Goal: Task Accomplishment & Management: Complete application form

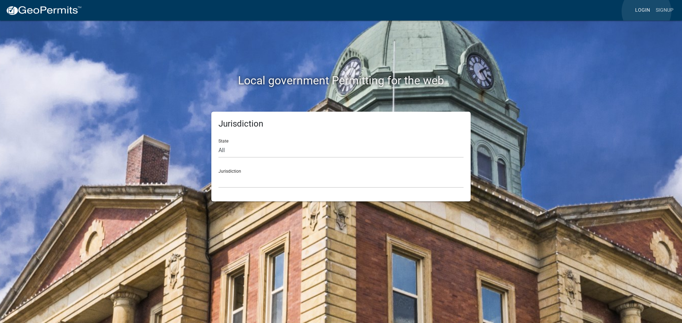
click at [646, 11] on link "Login" at bounding box center [642, 10] width 21 height 13
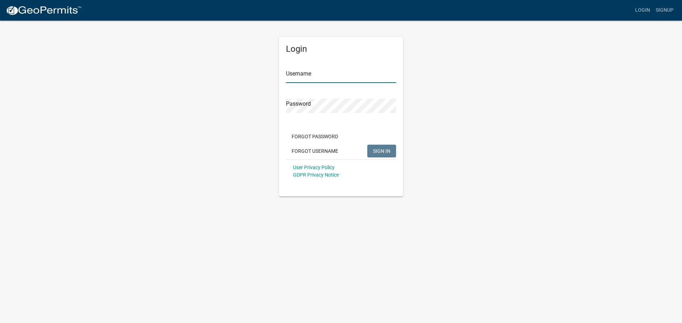
type input "jmkaltenbach"
click at [381, 150] on span "SIGN IN" at bounding box center [381, 151] width 17 height 6
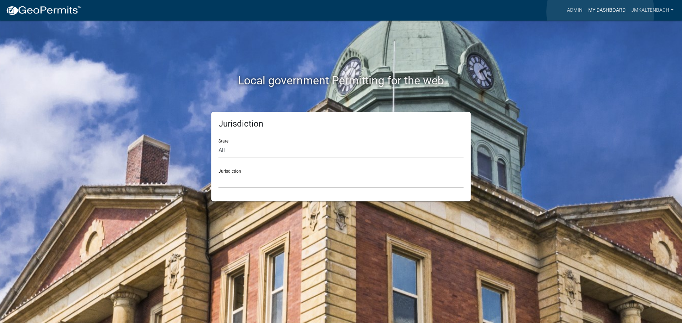
click at [600, 12] on link "My Dashboard" at bounding box center [606, 10] width 43 height 13
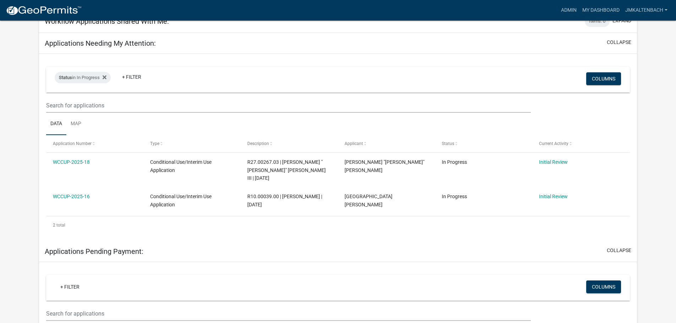
scroll to position [107, 0]
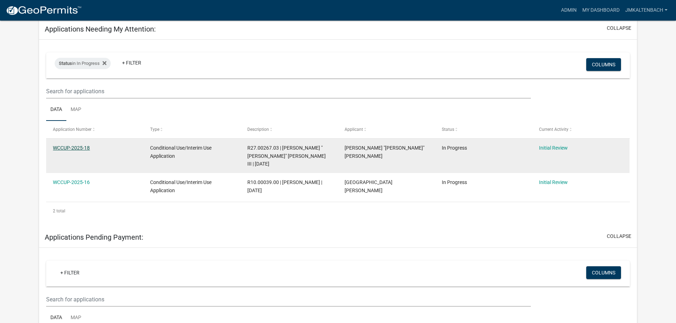
click at [61, 147] on link "WCCUP-2025-18" at bounding box center [71, 148] width 37 height 6
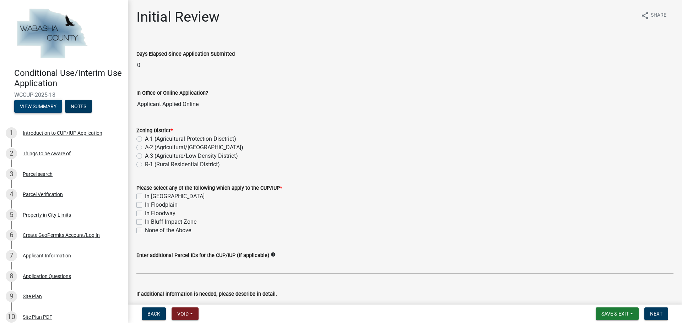
click at [40, 108] on button "View Summary" at bounding box center [38, 106] width 48 height 13
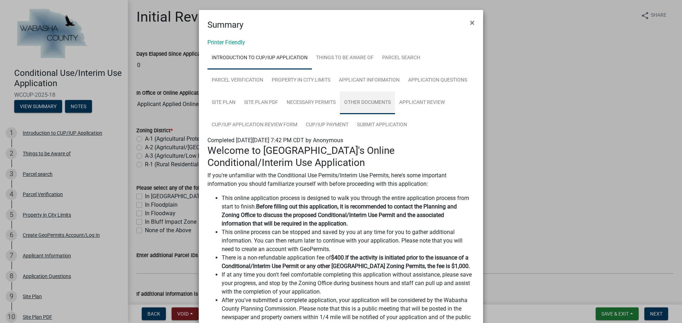
click at [369, 104] on link "Other Documents" at bounding box center [367, 103] width 55 height 23
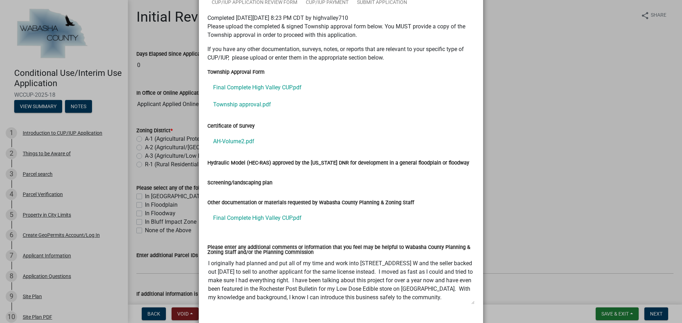
scroll to position [142, 0]
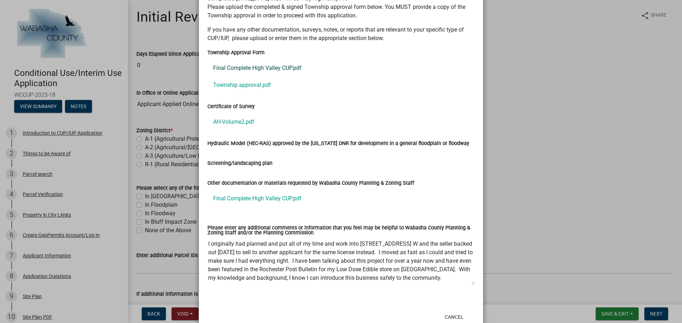
click at [280, 70] on link "Final Complete High Valley CUP.pdf" at bounding box center [340, 68] width 267 height 17
click at [448, 67] on link "Final Complete High Valley CUP.pdf" at bounding box center [340, 68] width 267 height 17
click at [252, 88] on link "Township approval.pdf" at bounding box center [340, 85] width 267 height 17
click at [263, 200] on link "Final Complete High Valley CUP.pdf" at bounding box center [340, 198] width 267 height 17
click at [528, 114] on ngb-modal-window "Summary × Printer Friendly Introduction to CUP/IUP Application Things to be Awa…" at bounding box center [341, 161] width 682 height 323
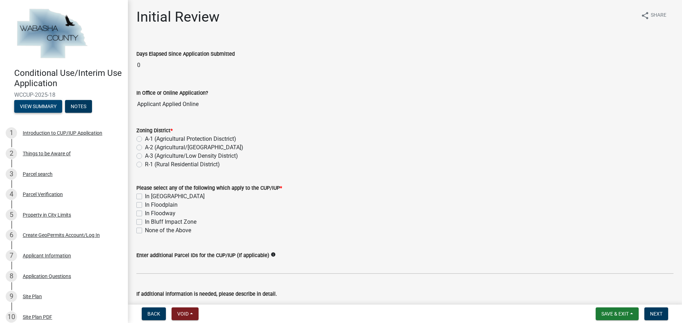
click at [36, 109] on button "View Summary" at bounding box center [38, 106] width 48 height 13
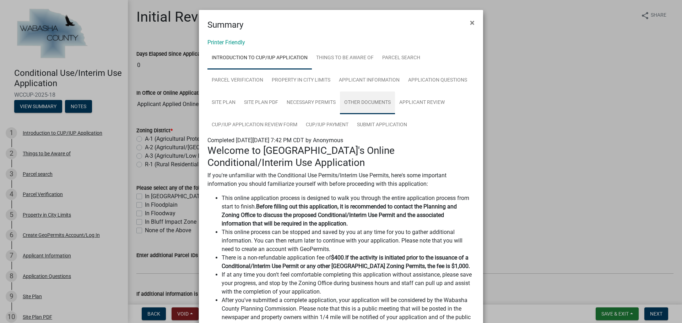
click at [372, 105] on link "Other Documents" at bounding box center [367, 103] width 55 height 23
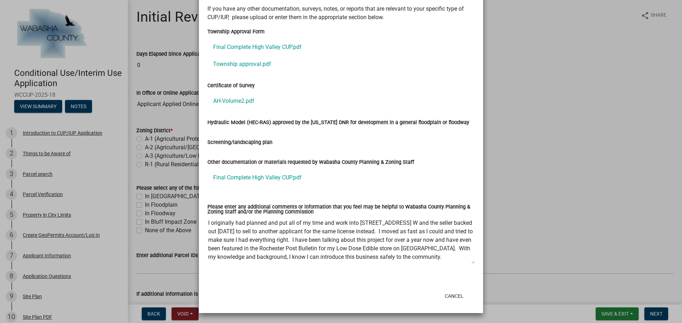
scroll to position [9, 0]
click at [329, 290] on div "Cancel" at bounding box center [387, 296] width 175 height 18
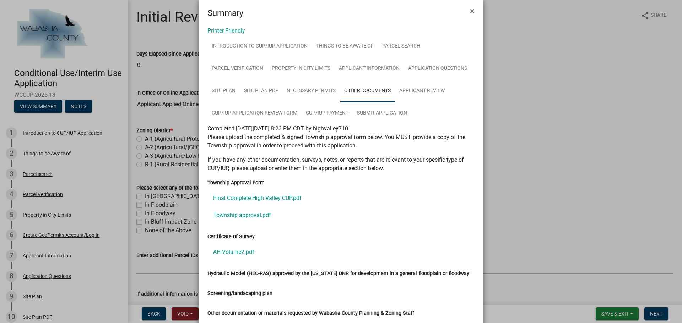
scroll to position [0, 0]
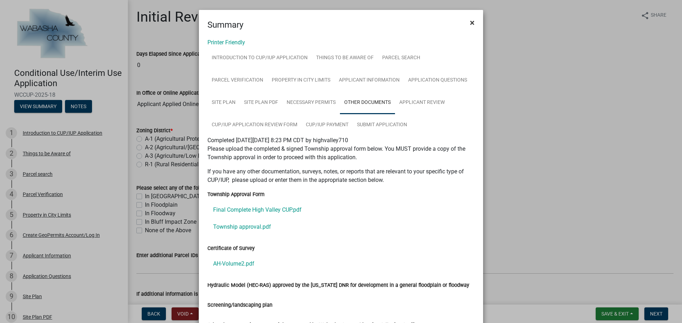
click at [472, 20] on button "×" at bounding box center [472, 23] width 16 height 20
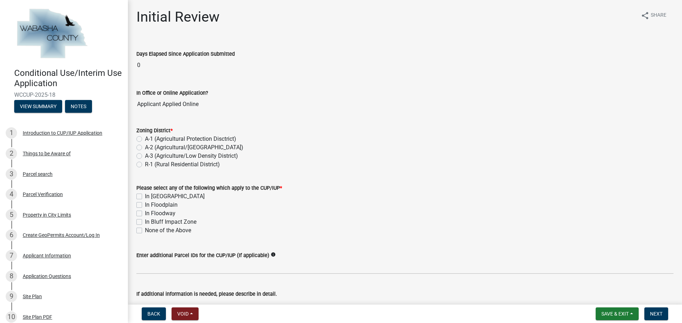
click at [145, 197] on label "In [GEOGRAPHIC_DATA]" at bounding box center [175, 196] width 60 height 9
click at [145, 197] on input "In [GEOGRAPHIC_DATA]" at bounding box center [147, 194] width 5 height 5
checkbox input "true"
checkbox input "false"
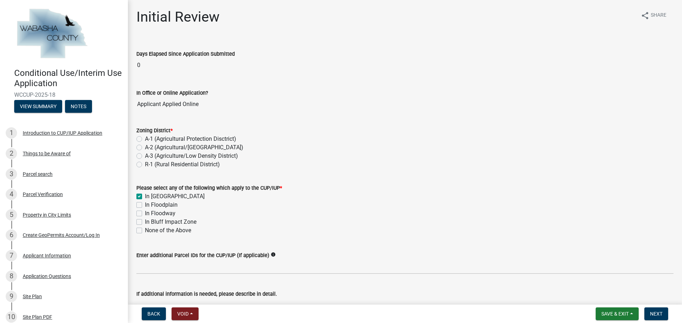
checkbox input "false"
click at [145, 166] on label "R-1 (Rural Residential District)" at bounding box center [182, 164] width 75 height 9
click at [145, 165] on input "R-1 (Rural Residential District)" at bounding box center [147, 162] width 5 height 5
radio input "true"
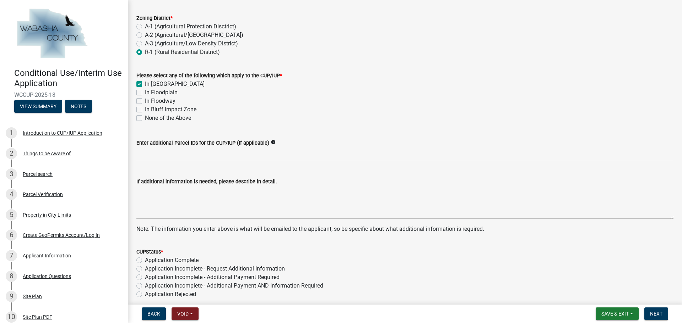
scroll to position [143, 0]
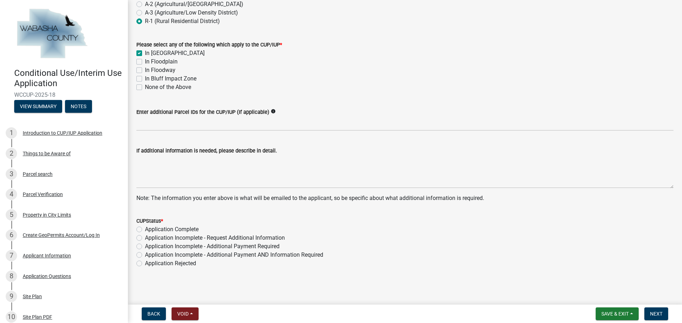
click at [145, 228] on label "Application Complete" at bounding box center [172, 229] width 54 height 9
click at [145, 228] on input "Application Complete" at bounding box center [147, 227] width 5 height 5
radio input "true"
click at [655, 313] on span "Next" at bounding box center [656, 314] width 12 height 6
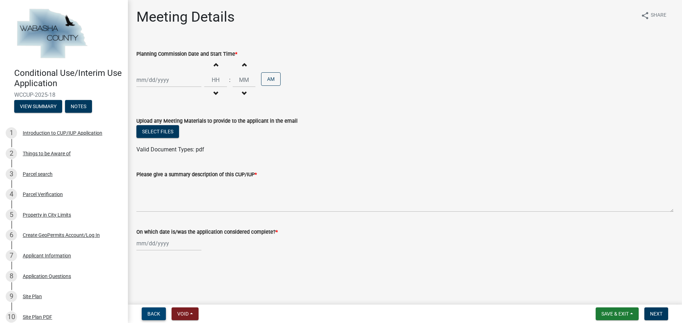
click at [150, 315] on span "Back" at bounding box center [153, 314] width 13 height 6
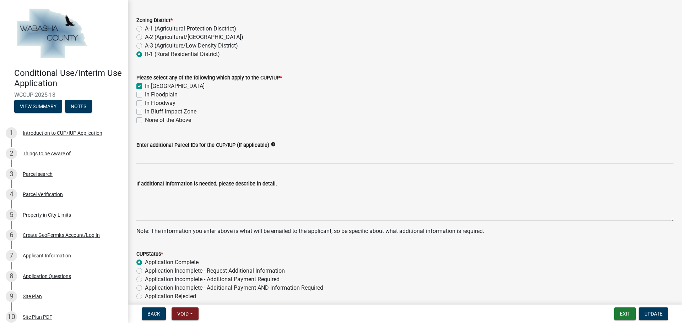
scroll to position [142, 0]
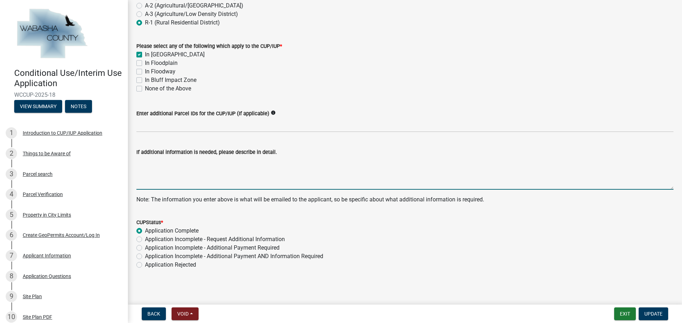
click at [220, 178] on textarea "If additional information is needed, please describe in detail." at bounding box center [404, 173] width 537 height 33
type textarea "Within the [GEOGRAPHIC_DATA] limits."
click at [654, 316] on span "Update" at bounding box center [653, 314] width 18 height 6
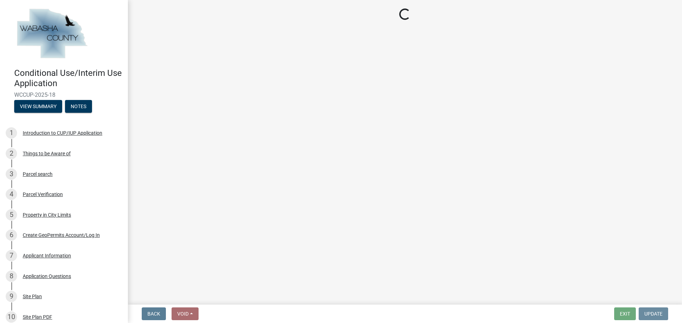
scroll to position [0, 0]
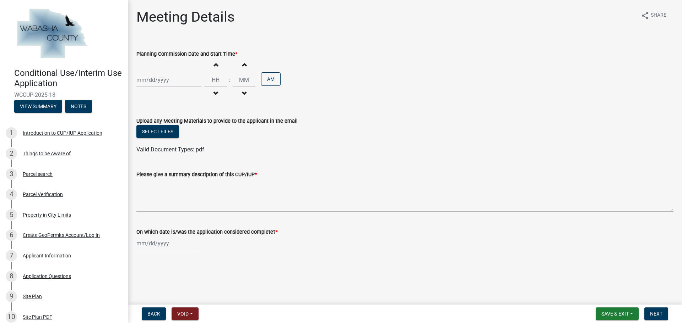
click at [169, 83] on div at bounding box center [168, 80] width 65 height 15
select select "9"
select select "2025"
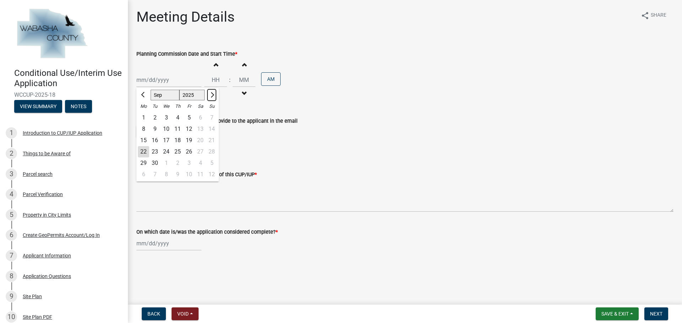
click at [211, 97] on span "Next month" at bounding box center [211, 94] width 5 height 5
select select "10"
click at [141, 163] on div "27" at bounding box center [143, 163] width 11 height 11
type input "[DATE]"
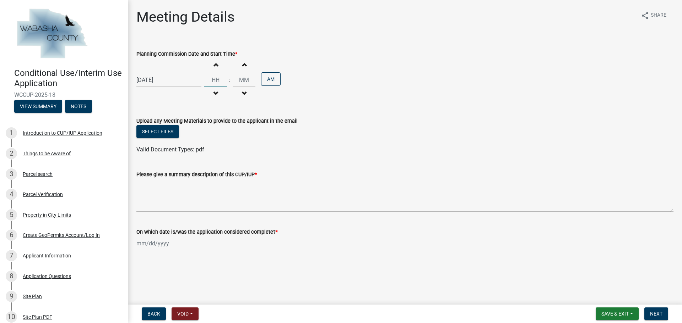
click at [215, 80] on input "Hours" at bounding box center [215, 80] width 23 height 15
type input "07"
type input "00"
click at [239, 79] on input "00" at bounding box center [244, 80] width 23 height 15
click at [268, 82] on button "AM" at bounding box center [271, 78] width 20 height 13
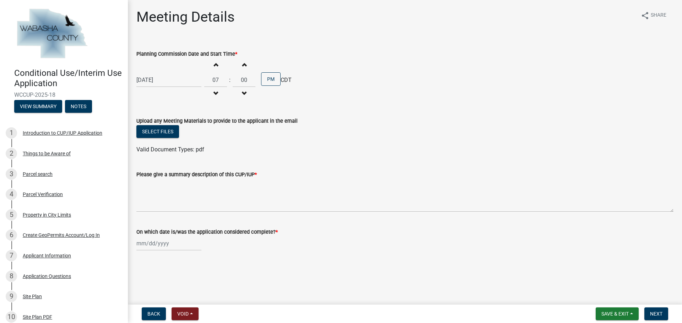
click at [322, 119] on div "Upload any Meeting Materials to provide to the applicant in the email" at bounding box center [404, 121] width 537 height 9
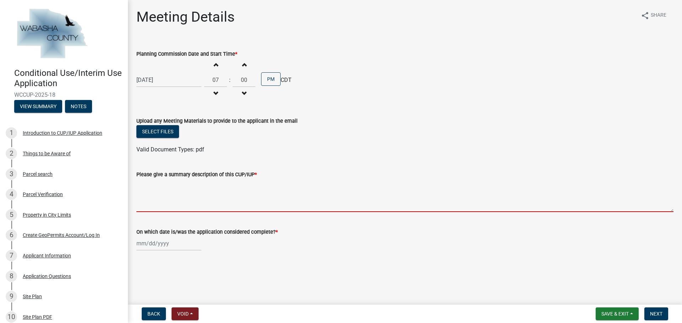
click at [204, 194] on textarea "Please give a summary description of this CUP/IUP *" at bounding box center [404, 195] width 537 height 33
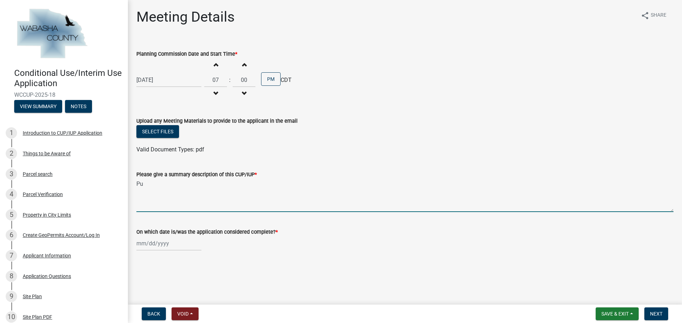
type textarea "P"
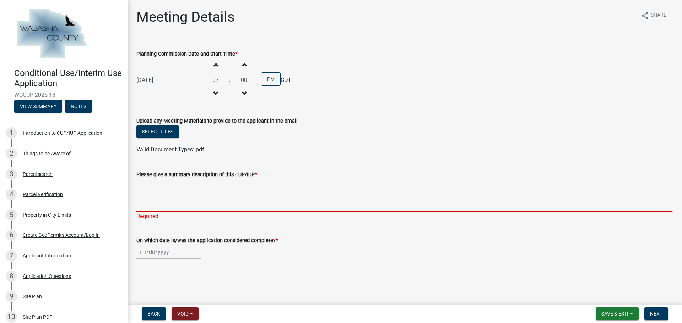
paste textarea "1) Public hearing on the application submitted by [PERSON_NAME] on behalf of Hu…"
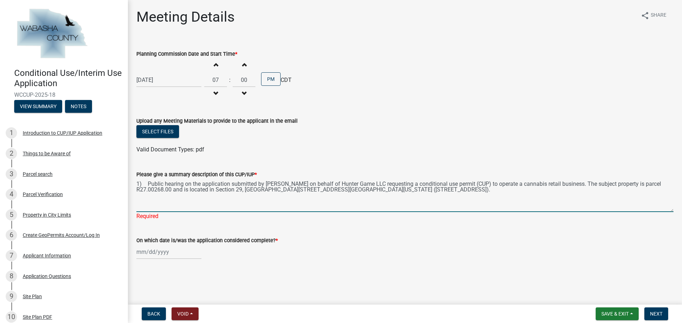
click at [148, 182] on textarea "1) Public hearing on the application submitted by [PERSON_NAME] on behalf of Hu…" at bounding box center [404, 195] width 537 height 33
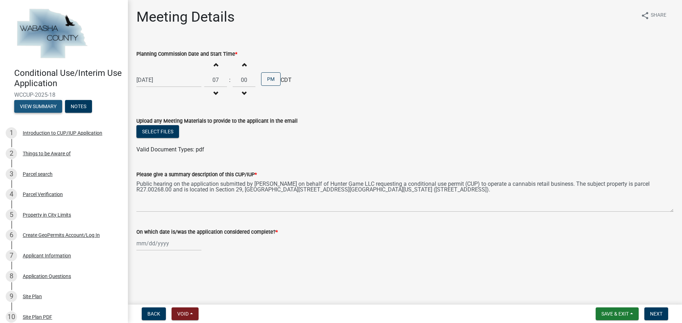
click at [29, 106] on button "View Summary" at bounding box center [38, 106] width 48 height 13
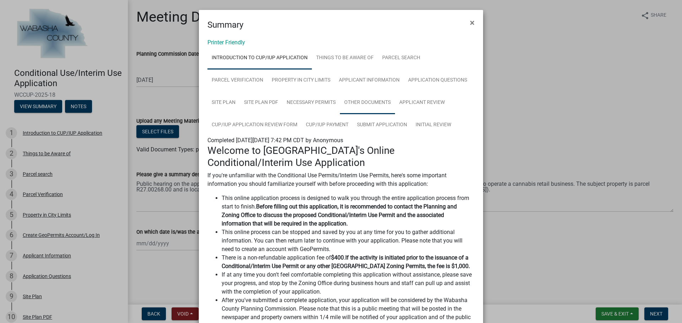
click at [374, 108] on link "Other Documents" at bounding box center [367, 103] width 55 height 23
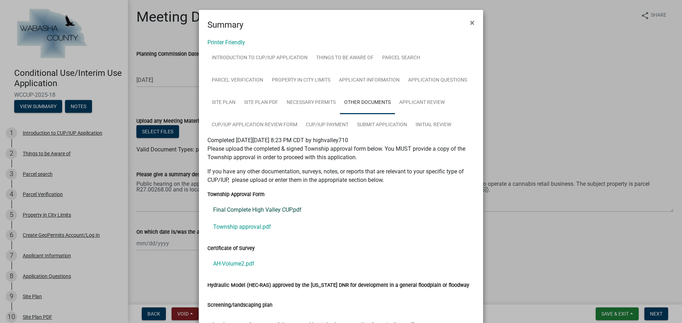
click at [256, 208] on link "Final Complete High Valley CUP.pdf" at bounding box center [340, 210] width 267 height 17
click at [470, 25] on span "×" at bounding box center [472, 23] width 5 height 10
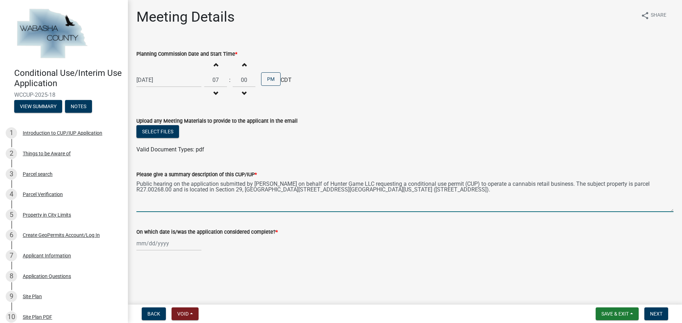
click at [290, 182] on textarea "Public hearing on the application submitted by [PERSON_NAME] on behalf of Hunte…" at bounding box center [404, 195] width 537 height 33
click at [380, 183] on textarea "Public hearing on the application submitted by [PERSON_NAME] on behalf of Hunte…" at bounding box center [404, 195] width 537 height 33
click at [171, 189] on textarea "Public hearing on the application submitted by [PERSON_NAME] on behalf of High …" at bounding box center [404, 195] width 537 height 33
click at [277, 188] on textarea "Public hearing on the application submitted by [PERSON_NAME] on behalf of High …" at bounding box center [404, 195] width 537 height 33
type textarea "Public hearing on the application submitted by [PERSON_NAME] on behalf of High …"
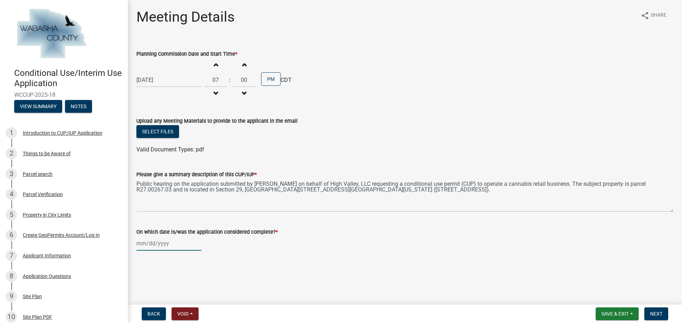
click at [174, 244] on div at bounding box center [168, 243] width 65 height 15
select select "9"
select select "2025"
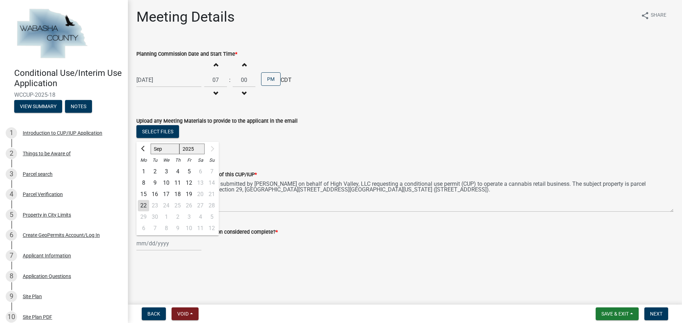
click at [434, 71] on div "[DATE] Increment hours 07 Decrement hours : Increment minutes 00 Decrement minu…" at bounding box center [404, 80] width 537 height 44
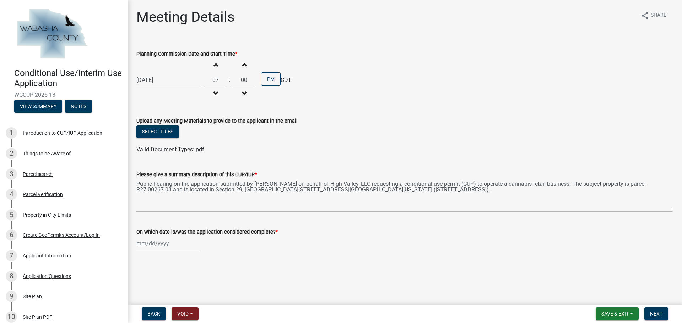
click at [168, 246] on input "On which date is/was the application considered complete? *" at bounding box center [168, 243] width 65 height 15
select select "9"
select select "2025"
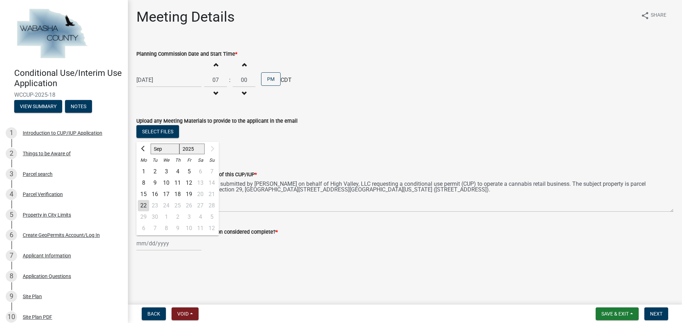
click at [222, 260] on div "Meeting Details share Share Planning Commission Date and Start Time * [DATE] In…" at bounding box center [404, 136] width 547 height 255
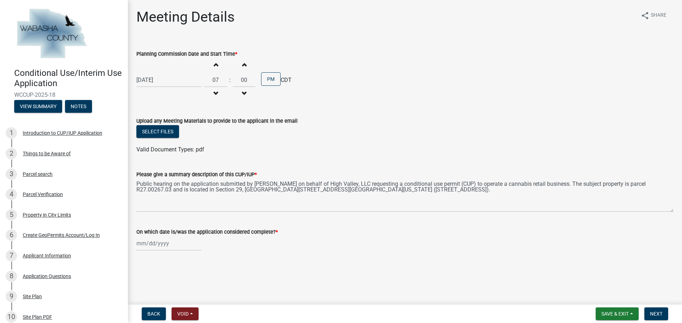
select select "9"
select select "2025"
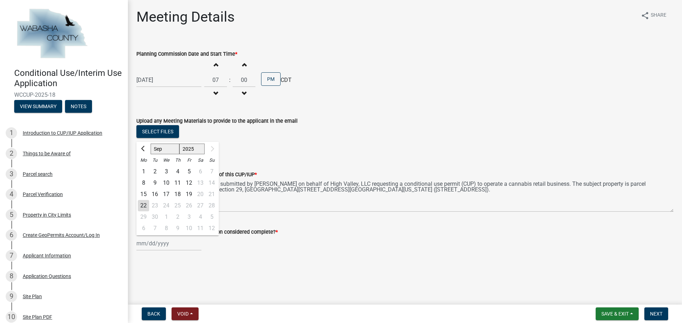
click at [175, 243] on div "Jan Feb Mar Apr May Jun [DATE] Aug [DATE] 2025 Mo Tu We Th Fr Sa Su 1 2 3 4 5 6…" at bounding box center [168, 243] width 65 height 15
click at [142, 150] on span "Previous month" at bounding box center [143, 148] width 5 height 5
click at [213, 149] on span "Next month" at bounding box center [211, 148] width 5 height 5
select select "9"
click at [339, 255] on wm-data-entity-input "On which date is/was the application considered complete? * Jan Feb Mar Apr May…" at bounding box center [404, 237] width 537 height 39
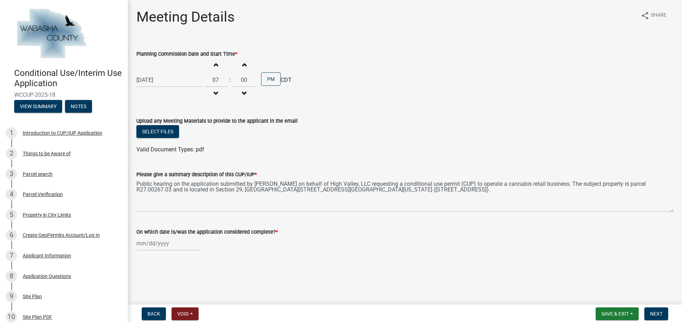
click at [427, 234] on div "On which date is/was the application considered complete? *" at bounding box center [404, 232] width 537 height 9
click at [156, 272] on main "Meeting Details share Share Planning Commission Date and Start Time * [DATE] In…" at bounding box center [405, 151] width 554 height 302
click at [384, 256] on wm-data-entity-input "On which date is/was the application considered complete? *" at bounding box center [404, 237] width 537 height 39
click at [377, 252] on wm-data-entity-input "On which date is/was the application considered complete? *" at bounding box center [404, 237] width 537 height 39
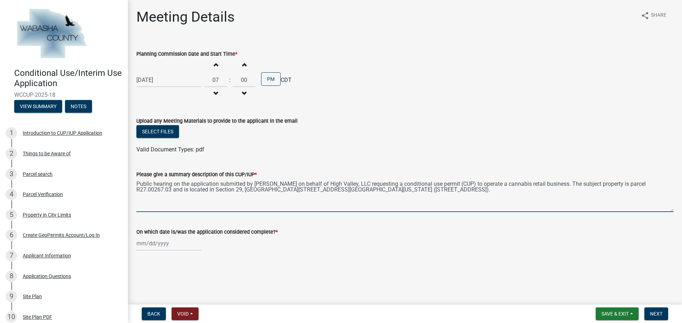
click at [410, 192] on textarea "Public hearing on the application submitted by [PERSON_NAME] on behalf of High …" at bounding box center [404, 195] width 537 height 33
click at [514, 190] on textarea "Public hearing on the application submitted by [PERSON_NAME] on behalf of High …" at bounding box center [404, 195] width 537 height 33
type textarea "Public hearing on the application submitted by [PERSON_NAME] on behalf of High …"
click at [168, 245] on div at bounding box center [168, 243] width 65 height 15
select select "9"
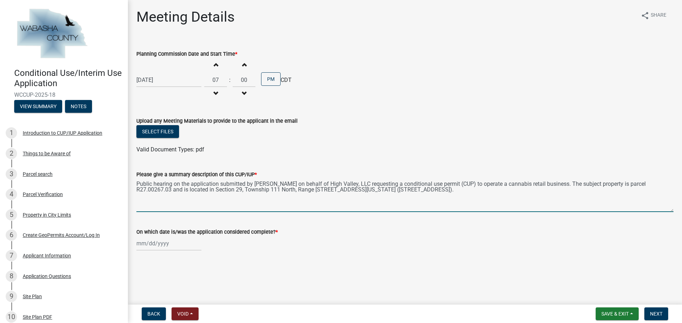
select select "2025"
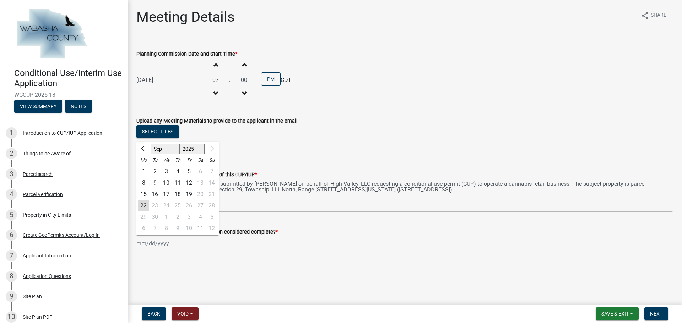
click at [144, 203] on div "22" at bounding box center [143, 205] width 11 height 11
type input "[DATE]"
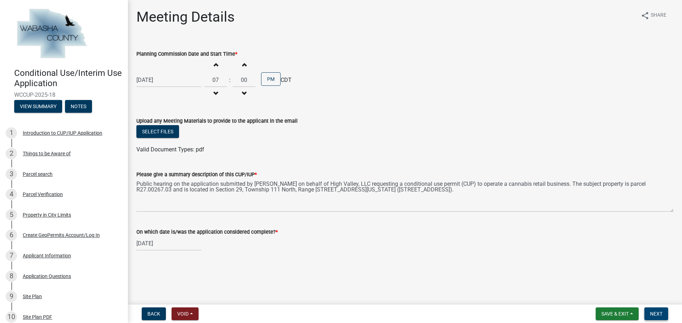
click at [657, 315] on span "Next" at bounding box center [656, 314] width 12 height 6
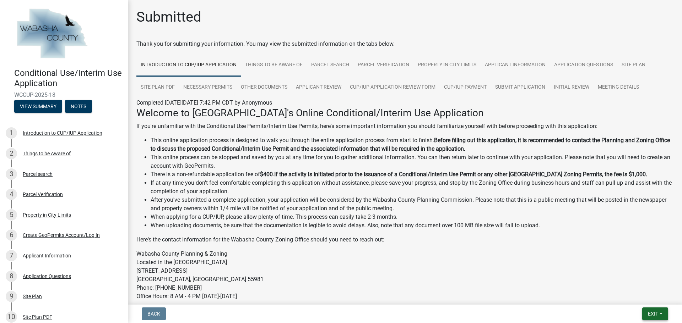
click at [653, 315] on span "Exit" at bounding box center [653, 314] width 10 height 6
click at [637, 294] on button "Save & Exit" at bounding box center [639, 295] width 57 height 17
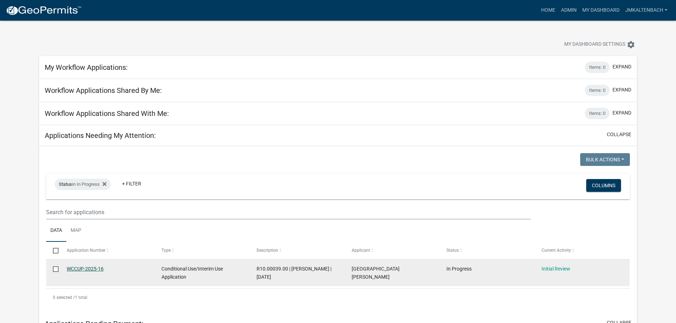
click at [89, 271] on link "WCCUP-2025-16" at bounding box center [85, 269] width 37 height 6
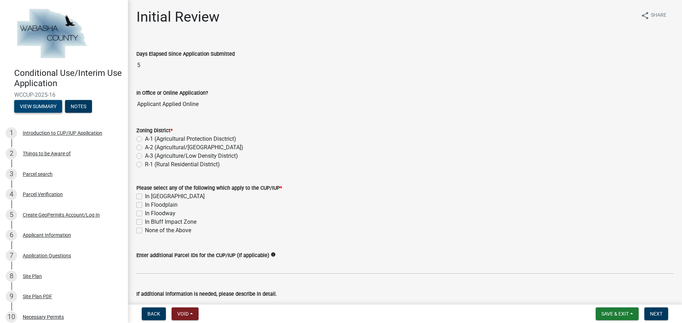
click at [32, 110] on button "View Summary" at bounding box center [38, 106] width 48 height 13
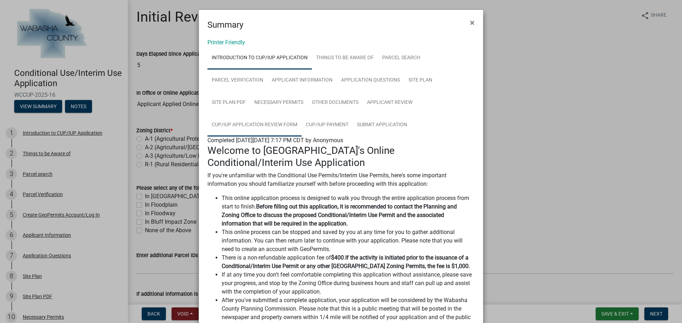
click at [260, 124] on link "CUP/IUP Application Review Form" at bounding box center [254, 125] width 94 height 23
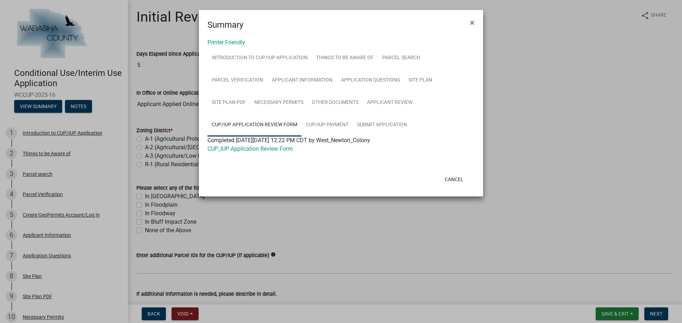
click at [277, 153] on div "CUP_IUP Application Review Form" at bounding box center [341, 149] width 278 height 9
click at [329, 107] on link "Other Documents" at bounding box center [334, 103] width 55 height 23
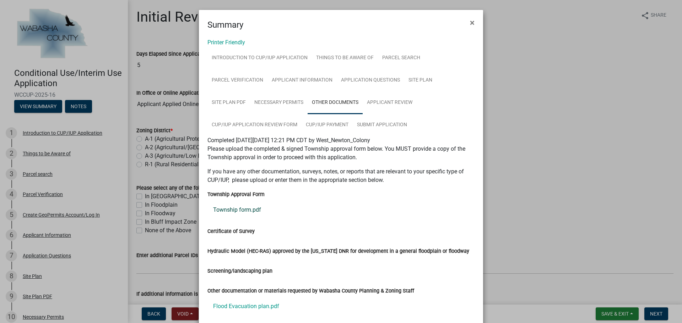
click at [248, 209] on link "Township form.pdf" at bounding box center [340, 210] width 267 height 17
click at [472, 20] on button "×" at bounding box center [472, 23] width 16 height 20
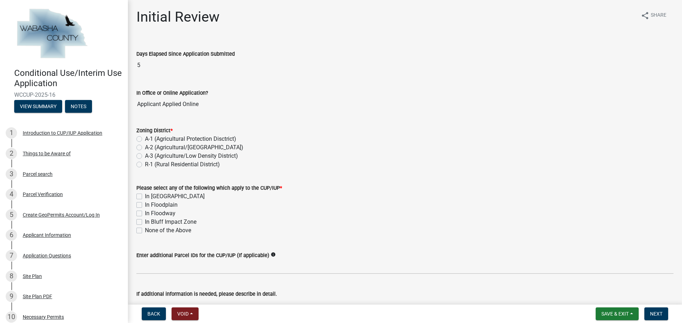
click at [145, 141] on label "A-1 (Agricultural Protection Disctrict)" at bounding box center [190, 139] width 91 height 9
click at [145, 140] on input "A-1 (Agricultural Protection Disctrict)" at bounding box center [147, 137] width 5 height 5
radio input "true"
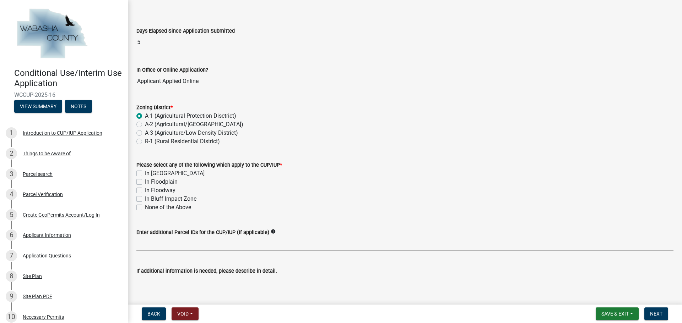
scroll to position [36, 0]
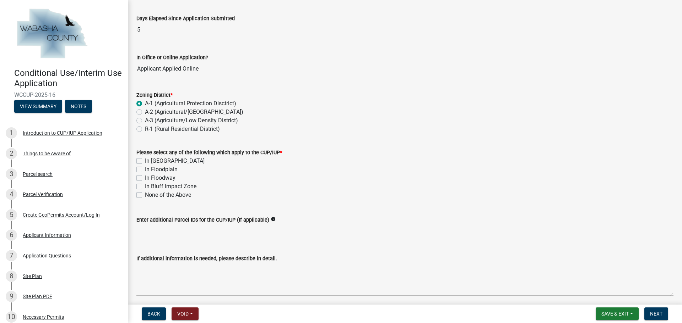
click at [145, 162] on label "In [GEOGRAPHIC_DATA]" at bounding box center [175, 161] width 60 height 9
click at [145, 162] on input "In [GEOGRAPHIC_DATA]" at bounding box center [147, 159] width 5 height 5
checkbox input "true"
checkbox input "false"
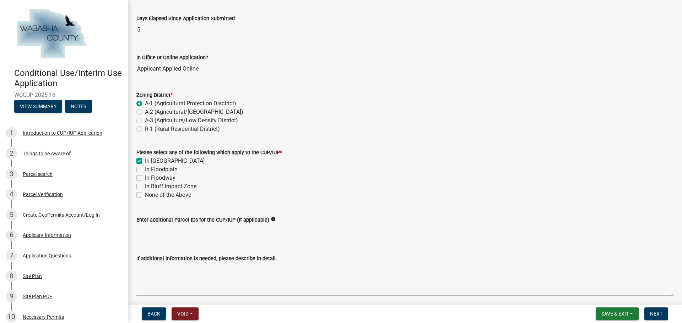
checkbox input "false"
click at [145, 169] on label "In Floodplain" at bounding box center [161, 169] width 33 height 9
click at [145, 169] on input "In Floodplain" at bounding box center [147, 167] width 5 height 5
checkbox input "true"
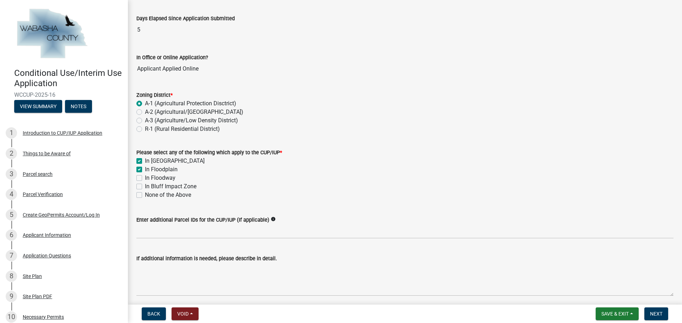
checkbox input "true"
checkbox input "false"
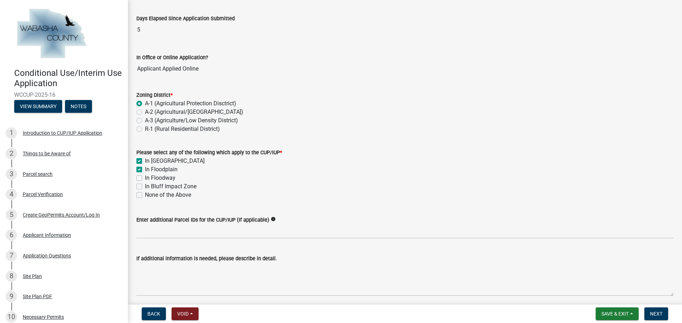
drag, startPoint x: 139, startPoint y: 177, endPoint x: 178, endPoint y: 185, distance: 39.1
click at [145, 178] on label "In Floodway" at bounding box center [160, 178] width 31 height 9
click at [145, 178] on input "In Floodway" at bounding box center [147, 176] width 5 height 5
checkbox input "true"
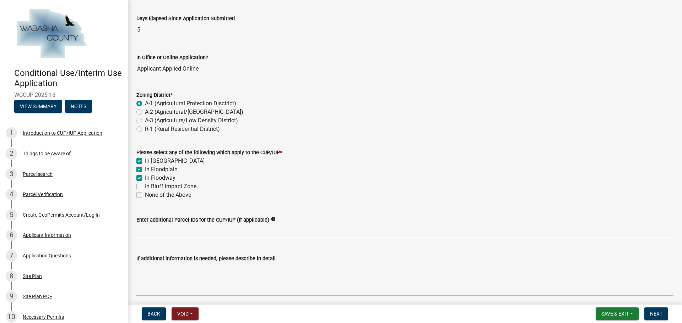
checkbox input "true"
checkbox input "false"
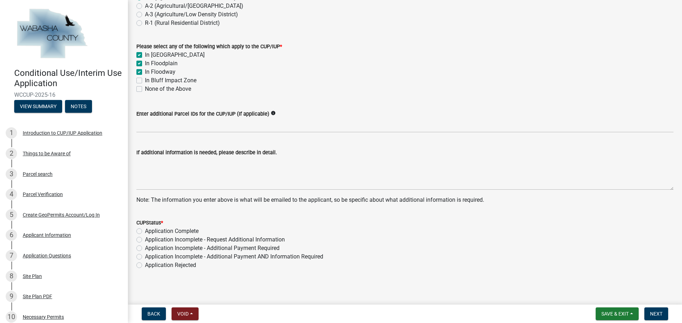
scroll to position [142, 0]
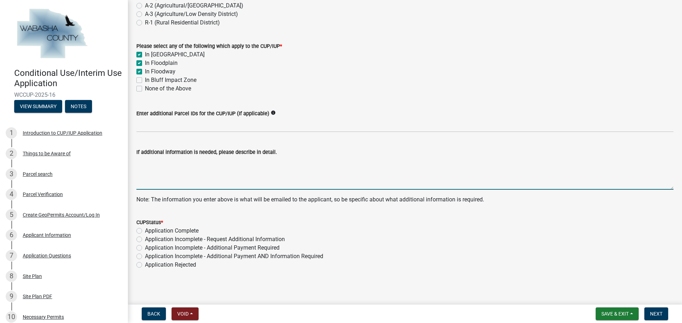
click at [213, 184] on textarea "If additional information is needed, please describe in detail." at bounding box center [404, 173] width 537 height 33
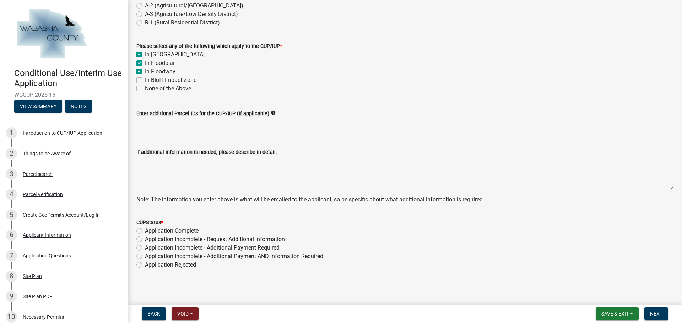
click at [145, 230] on label "Application Complete" at bounding box center [172, 231] width 54 height 9
click at [145, 230] on input "Application Complete" at bounding box center [147, 229] width 5 height 5
radio input "true"
click at [41, 106] on button "View Summary" at bounding box center [38, 106] width 48 height 13
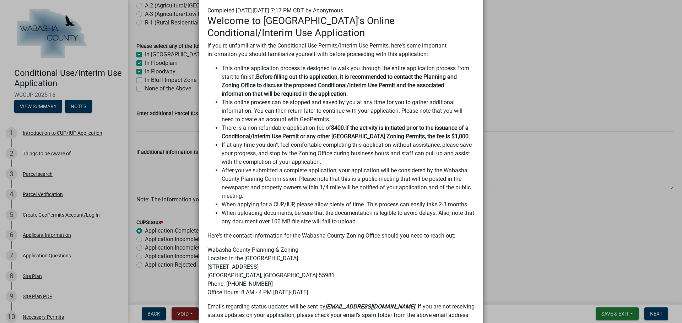
scroll to position [0, 0]
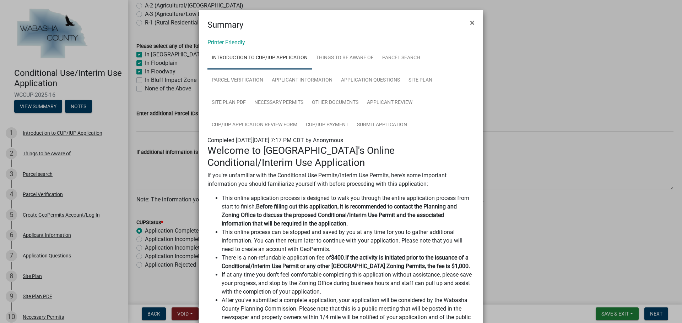
click at [514, 113] on ngb-modal-window "Summary × Printer Friendly Introduction to CUP/IUP Application Things to be Awa…" at bounding box center [341, 161] width 682 height 323
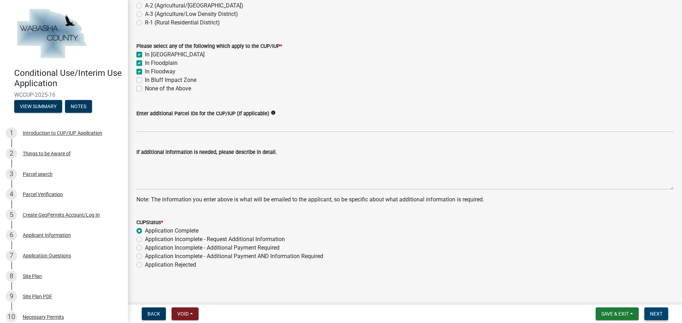
click at [657, 318] on button "Next" at bounding box center [656, 314] width 24 height 13
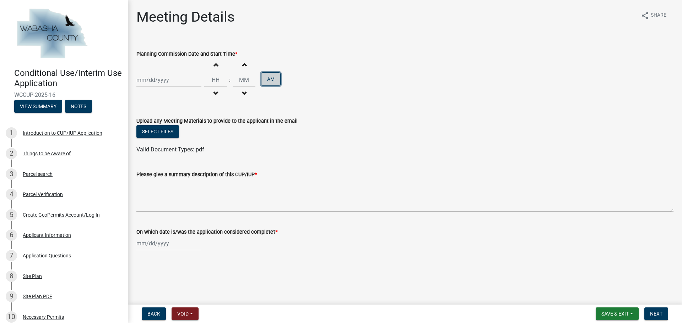
click at [266, 77] on button "AM" at bounding box center [271, 78] width 20 height 13
type input "12"
type input "00"
click at [164, 84] on div at bounding box center [168, 80] width 65 height 15
select select "9"
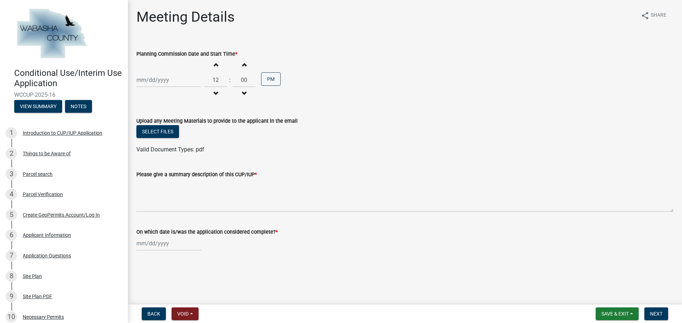
select select "2025"
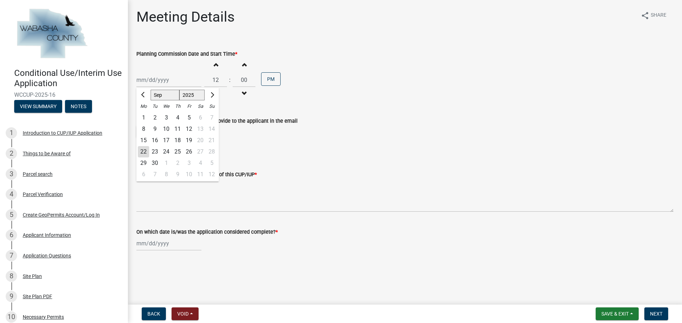
click at [143, 152] on div "22" at bounding box center [143, 151] width 11 height 11
type input "[DATE]"
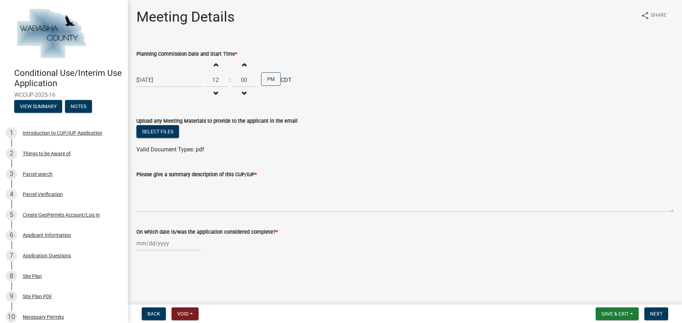
select select "9"
select select "2025"
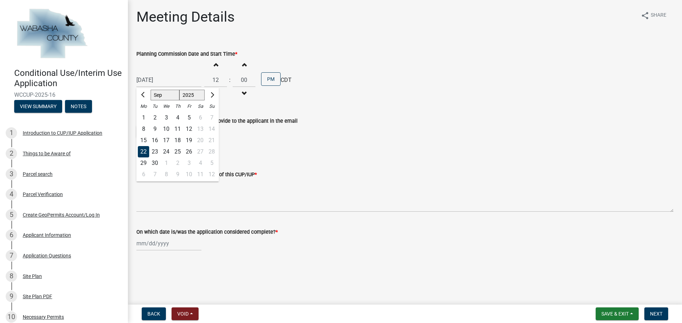
click at [166, 76] on div "[DATE] [PERSON_NAME] Apr May Jun [DATE] Aug Sep Oct Nov [DATE] 1526 1527 1528 1…" at bounding box center [168, 80] width 65 height 15
click at [213, 92] on button "Next month" at bounding box center [211, 94] width 9 height 11
select select "10"
click at [143, 164] on div "27" at bounding box center [143, 163] width 11 height 11
type input "[DATE]"
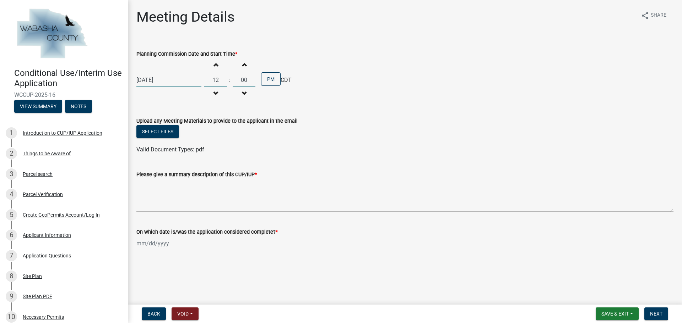
click at [216, 80] on input "12" at bounding box center [215, 80] width 23 height 15
type input "1"
type input "07"
click at [312, 141] on ul at bounding box center [404, 143] width 537 height 6
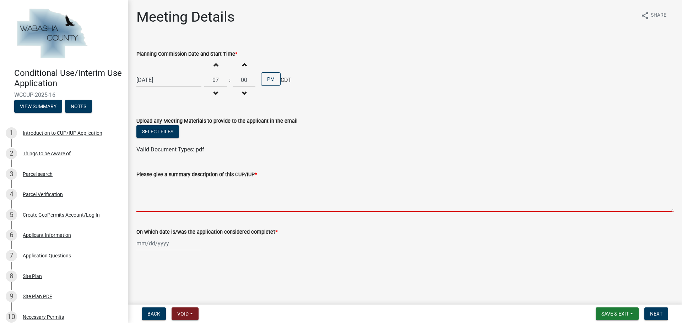
click at [209, 186] on textarea "Please give a summary description of this CUP/IUP *" at bounding box center [404, 195] width 537 height 33
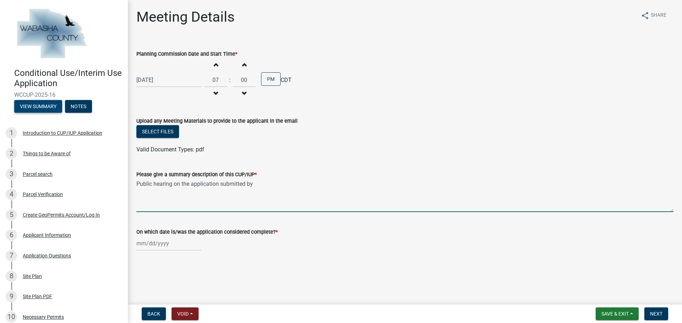
click at [38, 108] on button "View Summary" at bounding box center [38, 106] width 48 height 13
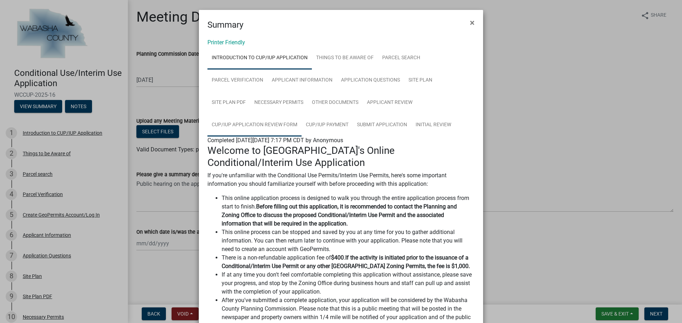
click at [239, 117] on link "CUP/IUP Application Review Form" at bounding box center [254, 125] width 94 height 23
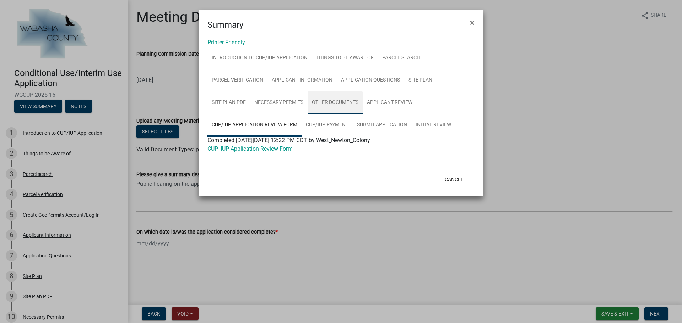
click at [360, 106] on link "Other Documents" at bounding box center [334, 103] width 55 height 23
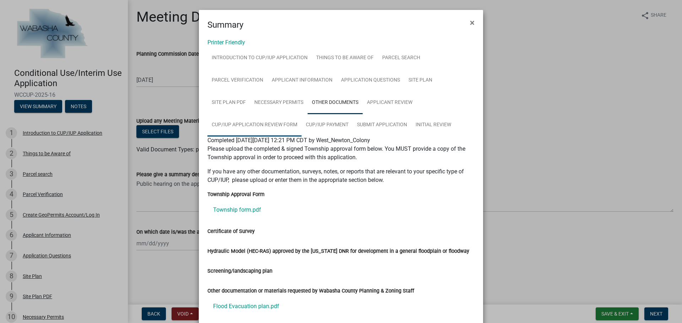
click at [280, 121] on link "CUP/IUP Application Review Form" at bounding box center [254, 125] width 94 height 23
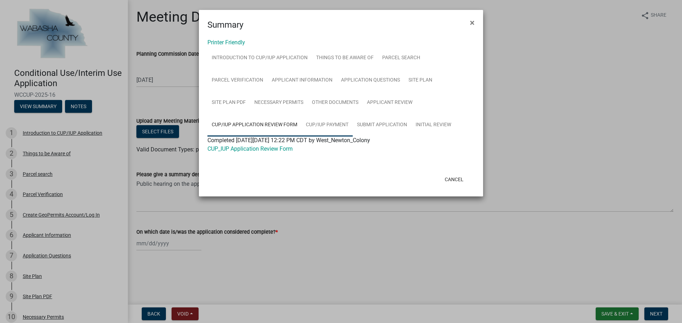
click at [333, 124] on link "CUP/IUP Payment" at bounding box center [326, 125] width 51 height 23
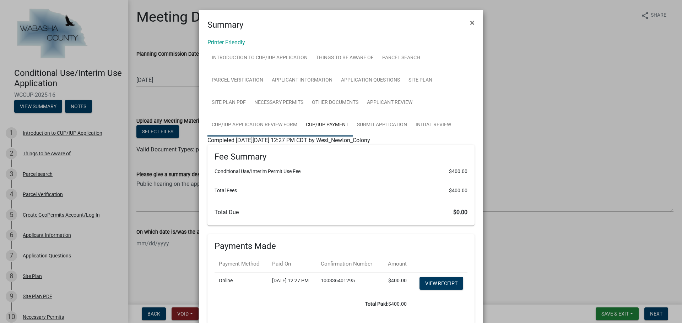
click at [260, 122] on link "CUP/IUP Application Review Form" at bounding box center [254, 125] width 94 height 23
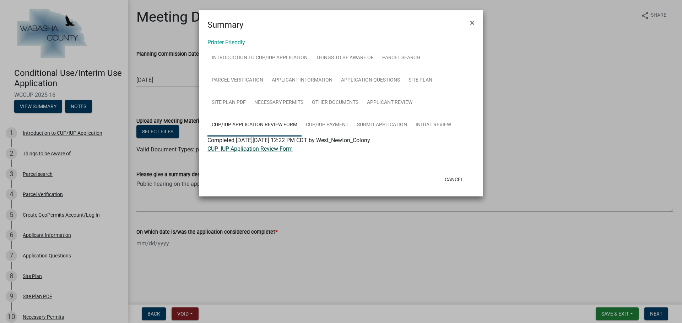
click at [250, 152] on link "CUP_IUP Application Review Form" at bounding box center [249, 149] width 85 height 7
click at [549, 119] on ngb-modal-window "Summary × Printer Friendly Introduction to CUP/IUP Application Things to be Awa…" at bounding box center [341, 161] width 682 height 323
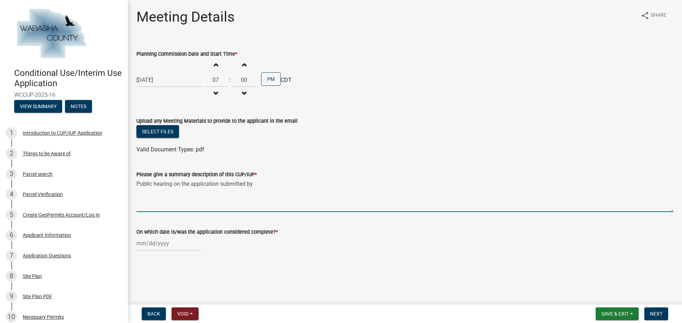
click at [263, 185] on textarea "Public hearing on the application submitted by" at bounding box center [404, 195] width 537 height 33
click at [35, 107] on button "View Summary" at bounding box center [38, 106] width 48 height 13
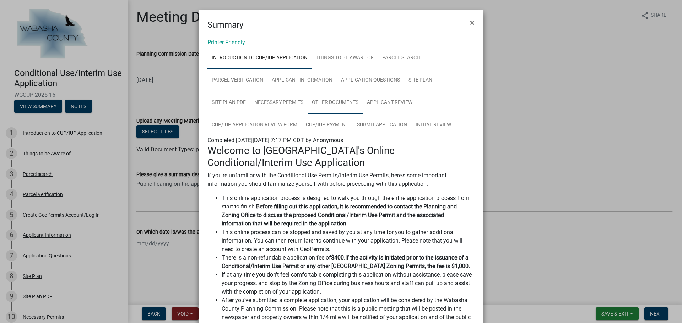
click at [329, 102] on link "Other Documents" at bounding box center [334, 103] width 55 height 23
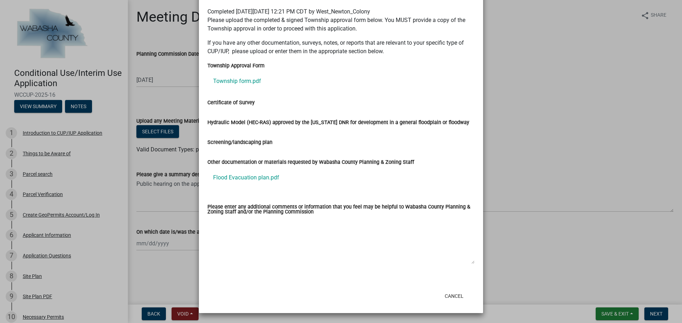
scroll to position [23, 0]
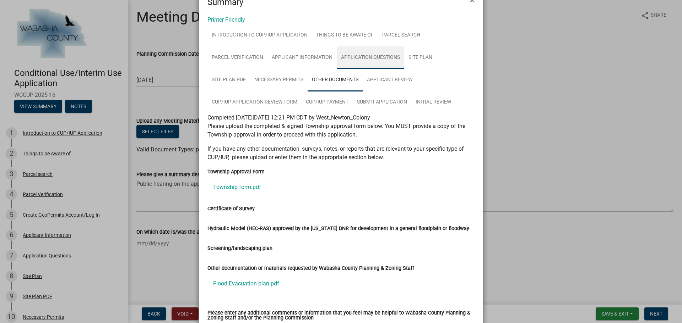
click at [366, 55] on link "Application Questions" at bounding box center [370, 58] width 67 height 23
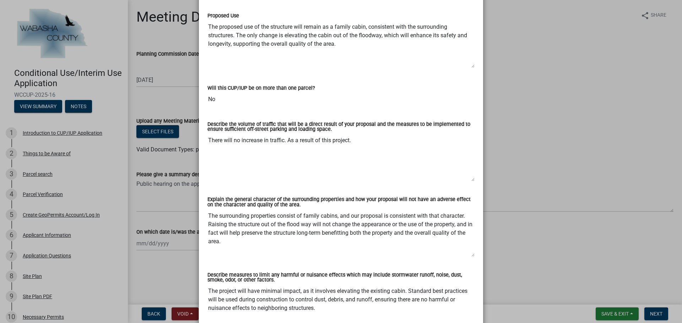
scroll to position [0, 0]
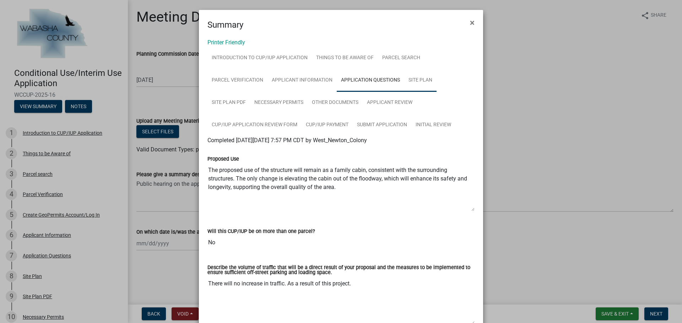
click at [427, 82] on link "Site Plan" at bounding box center [420, 80] width 32 height 23
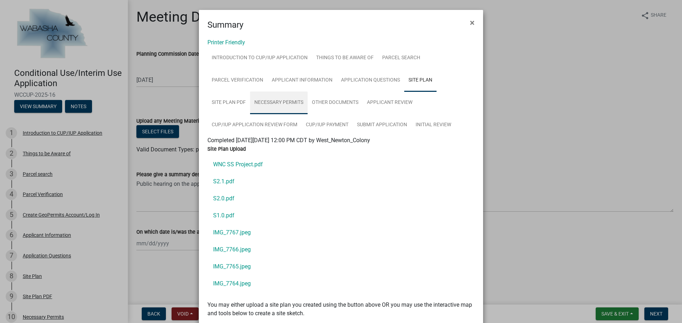
click at [286, 102] on link "Necessary Permits" at bounding box center [279, 103] width 58 height 23
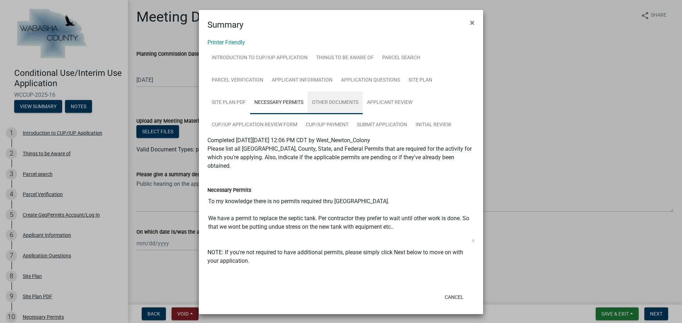
click at [325, 102] on link "Other Documents" at bounding box center [334, 103] width 55 height 23
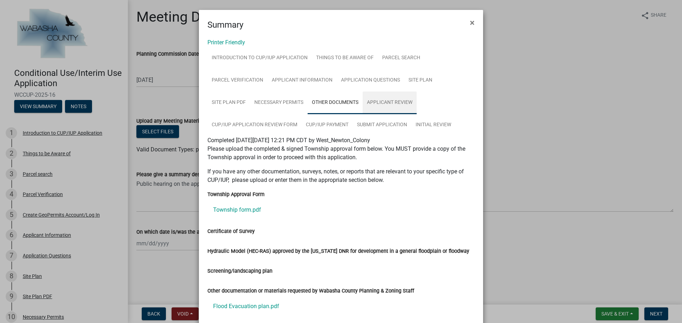
click at [381, 102] on link "Applicant Review" at bounding box center [390, 103] width 54 height 23
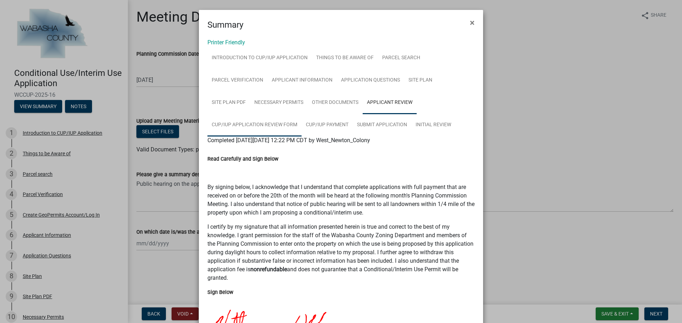
click at [240, 127] on link "CUP/IUP Application Review Form" at bounding box center [254, 125] width 94 height 23
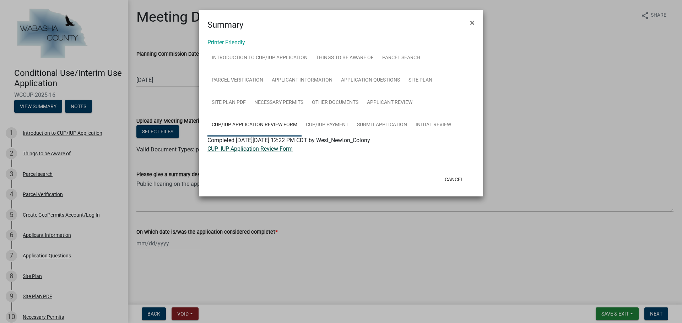
click at [268, 148] on link "CUP_IUP Application Review Form" at bounding box center [249, 149] width 85 height 7
click at [342, 123] on link "CUP/IUP Payment" at bounding box center [326, 125] width 51 height 23
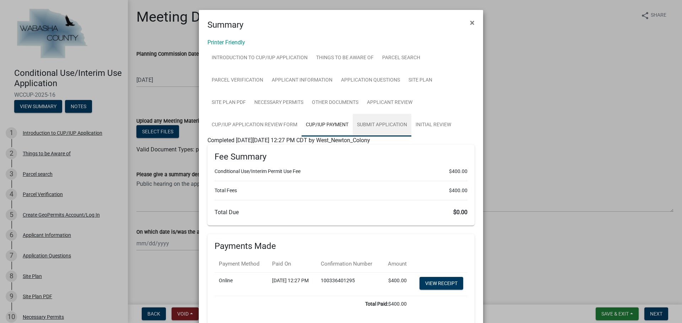
click at [380, 129] on link "Submit Application" at bounding box center [382, 125] width 59 height 23
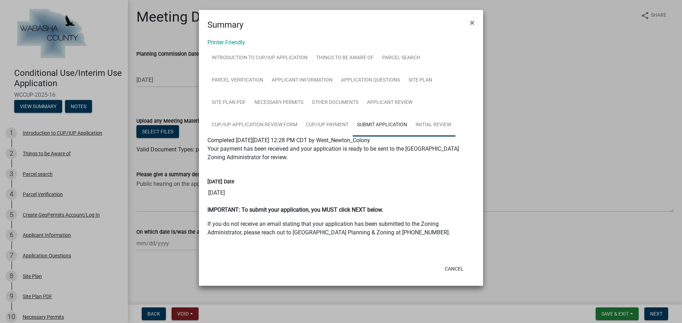
click at [427, 120] on link "Initial Review" at bounding box center [433, 125] width 44 height 23
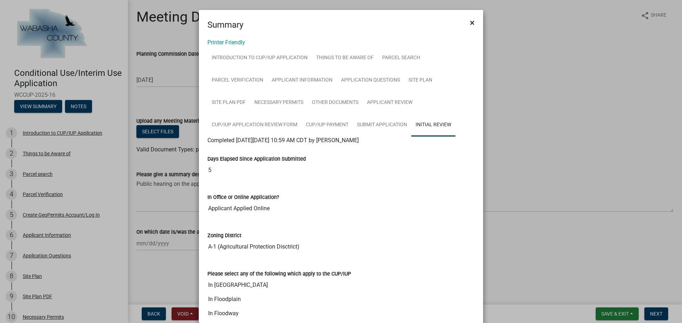
click at [470, 25] on span "×" at bounding box center [472, 23] width 5 height 10
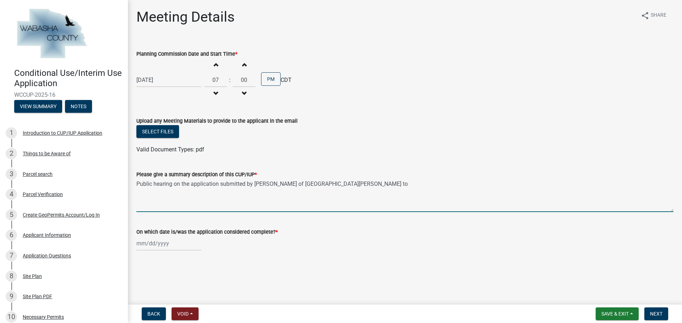
click at [381, 184] on textarea "Public hearing on the application submitted by [PERSON_NAME] of [GEOGRAPHIC_DAT…" at bounding box center [404, 195] width 537 height 33
click at [365, 185] on textarea "Public hearing on the application submitted by [PERSON_NAME] of [GEOGRAPHIC_DAT…" at bounding box center [404, 195] width 537 height 33
click at [541, 184] on textarea "Public hearing on the application submitted by [PERSON_NAME] of [GEOGRAPHIC_DAT…" at bounding box center [404, 195] width 537 height 33
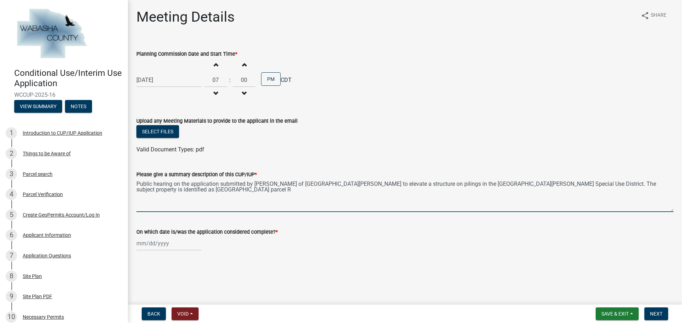
click at [184, 194] on textarea "Public hearing on the application submitted by [PERSON_NAME] of [GEOGRAPHIC_DAT…" at bounding box center [404, 195] width 537 height 33
click at [259, 190] on textarea "Public hearing on the application submitted by [PERSON_NAME] of [GEOGRAPHIC_DAT…" at bounding box center [404, 195] width 537 height 33
drag, startPoint x: 431, startPoint y: 191, endPoint x: 442, endPoint y: 194, distance: 11.4
click at [431, 191] on textarea "Public hearing on the application submitted by [PERSON_NAME] of [GEOGRAPHIC_DAT…" at bounding box center [404, 195] width 537 height 33
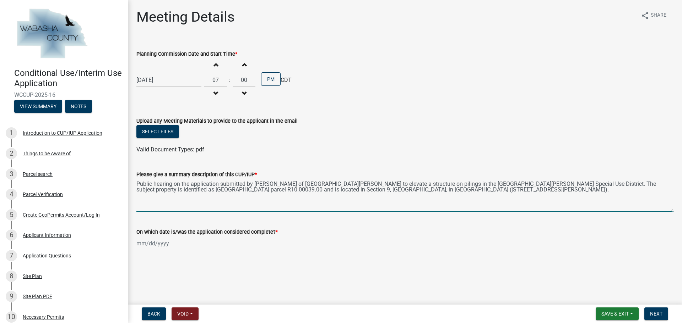
type textarea "Public hearing on the application submitted by [PERSON_NAME] of [GEOGRAPHIC_DAT…"
select select "9"
select select "2025"
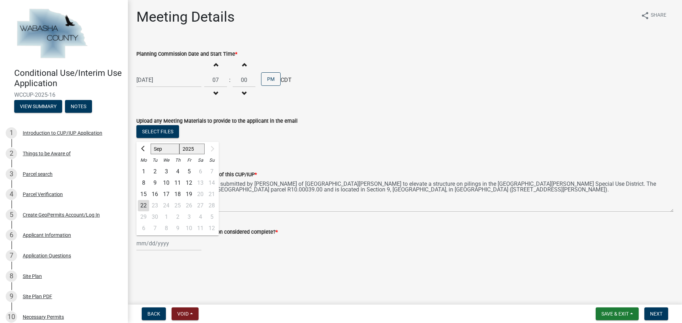
click at [184, 245] on div "Jan Feb Mar Apr May Jun [DATE] Aug [DATE] 2025 Mo Tu We Th Fr Sa Su 1 2 3 4 5 6…" at bounding box center [168, 243] width 65 height 15
click at [145, 205] on div "22" at bounding box center [143, 205] width 11 height 11
type input "[DATE]"
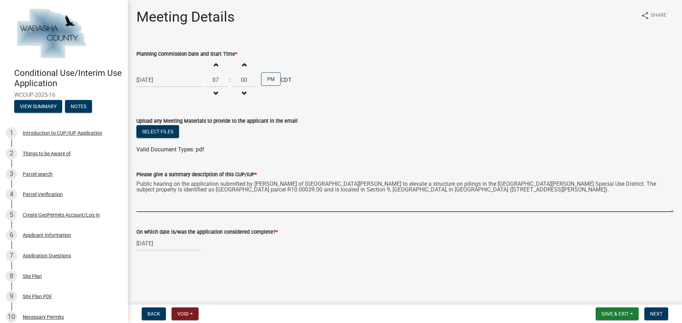
click at [438, 182] on textarea "Public hearing on the application submitted by [PERSON_NAME] of [GEOGRAPHIC_DAT…" at bounding box center [404, 195] width 537 height 33
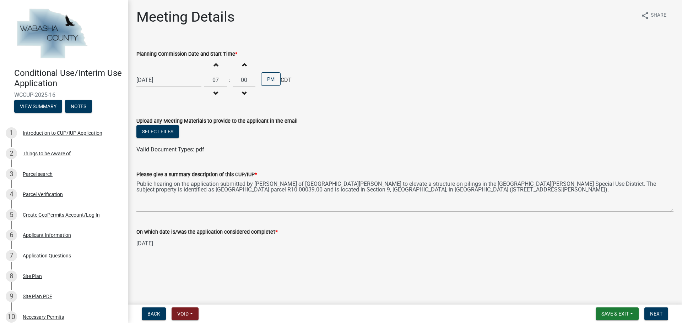
click at [643, 284] on main "Meeting Details share Share Planning Commission Date and Start Time * [DATE] In…" at bounding box center [405, 151] width 554 height 302
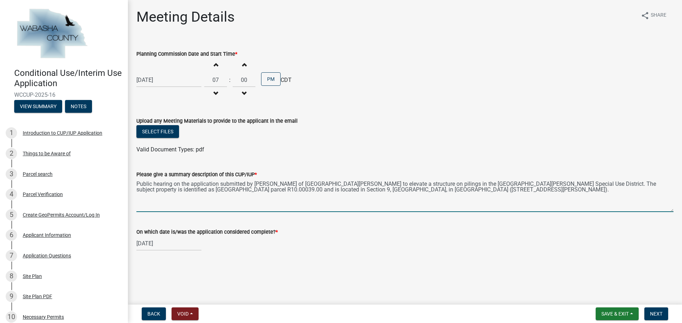
click at [516, 190] on textarea "Public hearing on the application submitted by [PERSON_NAME] of [GEOGRAPHIC_DAT…" at bounding box center [404, 195] width 537 height 33
click at [381, 255] on wm-data-entity-input "On which date is/was the application considered complete? * [DATE]" at bounding box center [404, 237] width 537 height 39
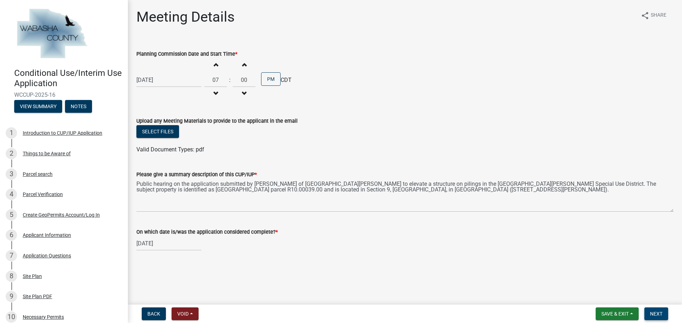
click at [659, 313] on span "Next" at bounding box center [656, 314] width 12 height 6
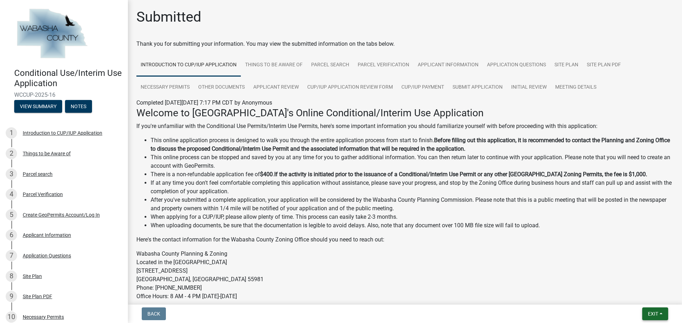
click at [661, 315] on button "Exit" at bounding box center [655, 314] width 26 height 13
click at [647, 298] on button "Save & Exit" at bounding box center [639, 295] width 57 height 17
